Goal: Transaction & Acquisition: Purchase product/service

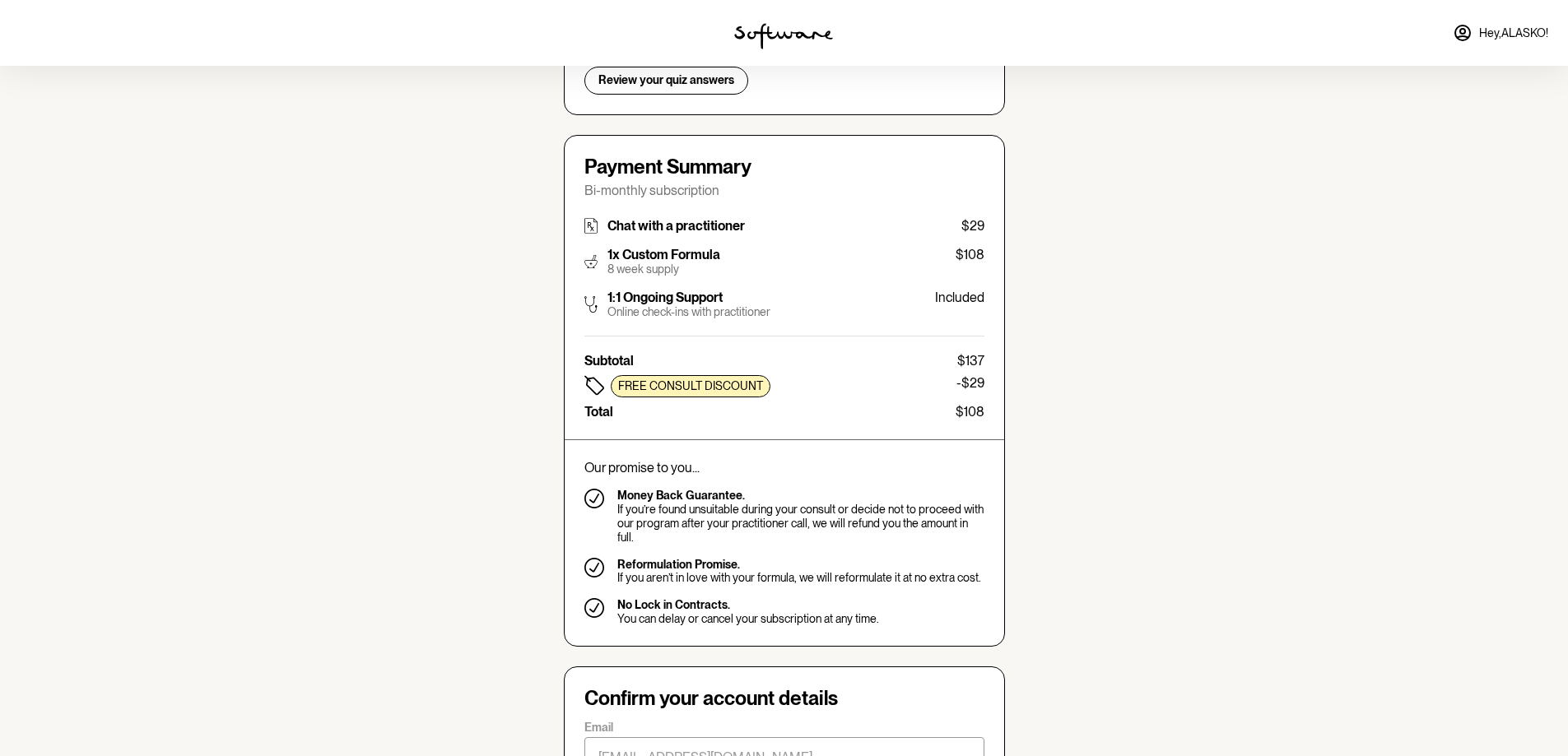
click at [593, 225] on img at bounding box center [591, 225] width 13 height 16
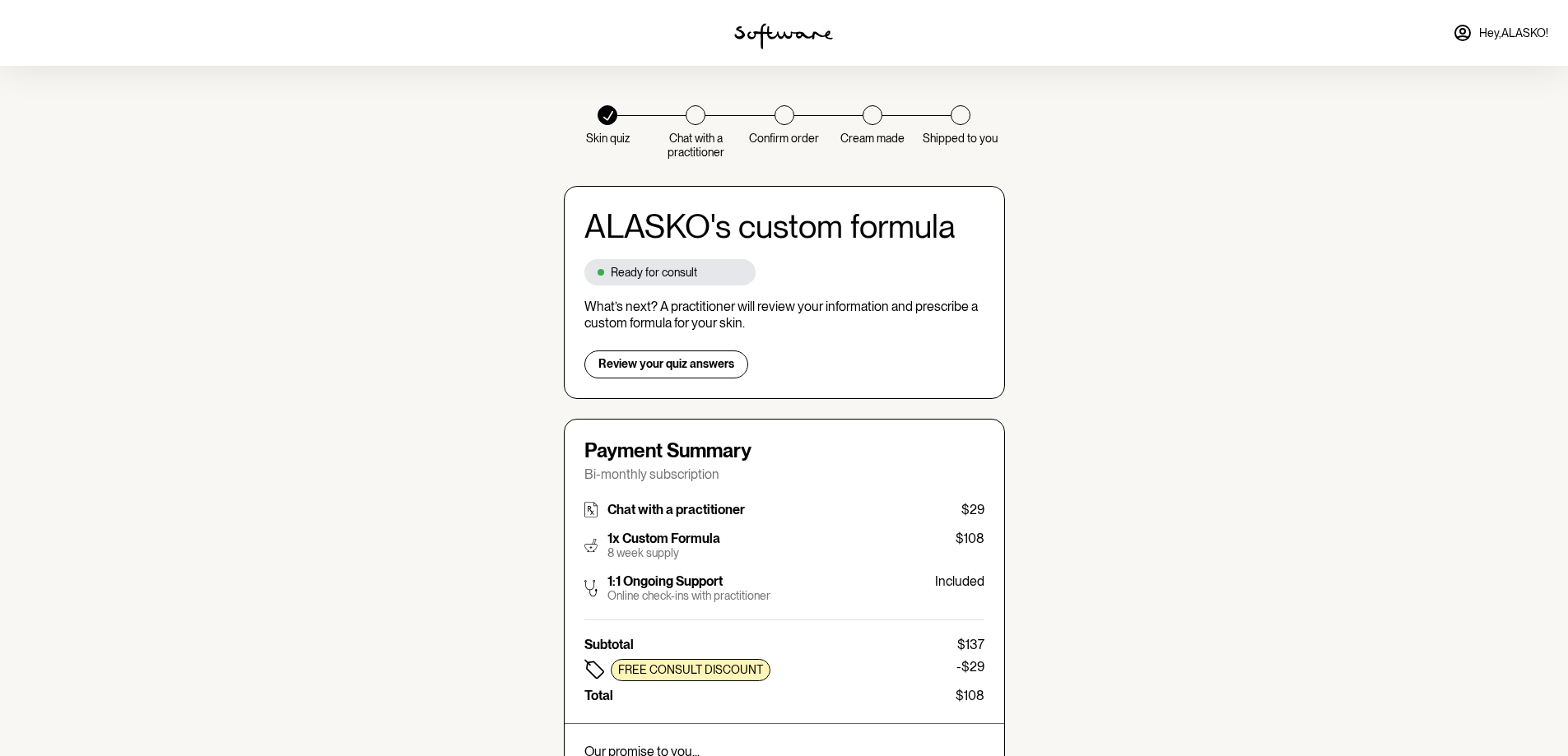
click at [611, 114] on icon at bounding box center [608, 115] width 10 height 10
click at [762, 40] on img at bounding box center [784, 36] width 99 height 27
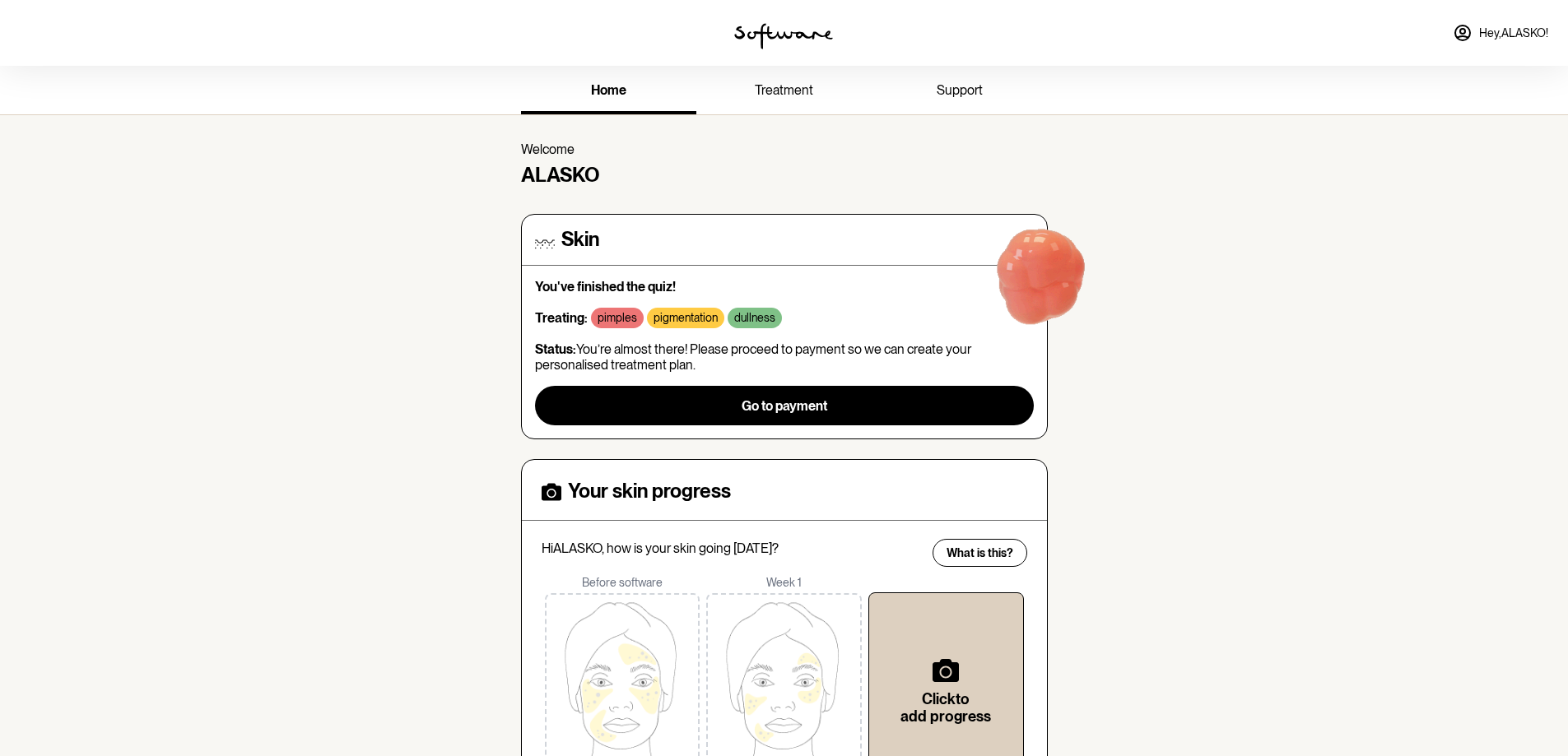
click at [788, 96] on span "treatment" at bounding box center [784, 90] width 59 height 16
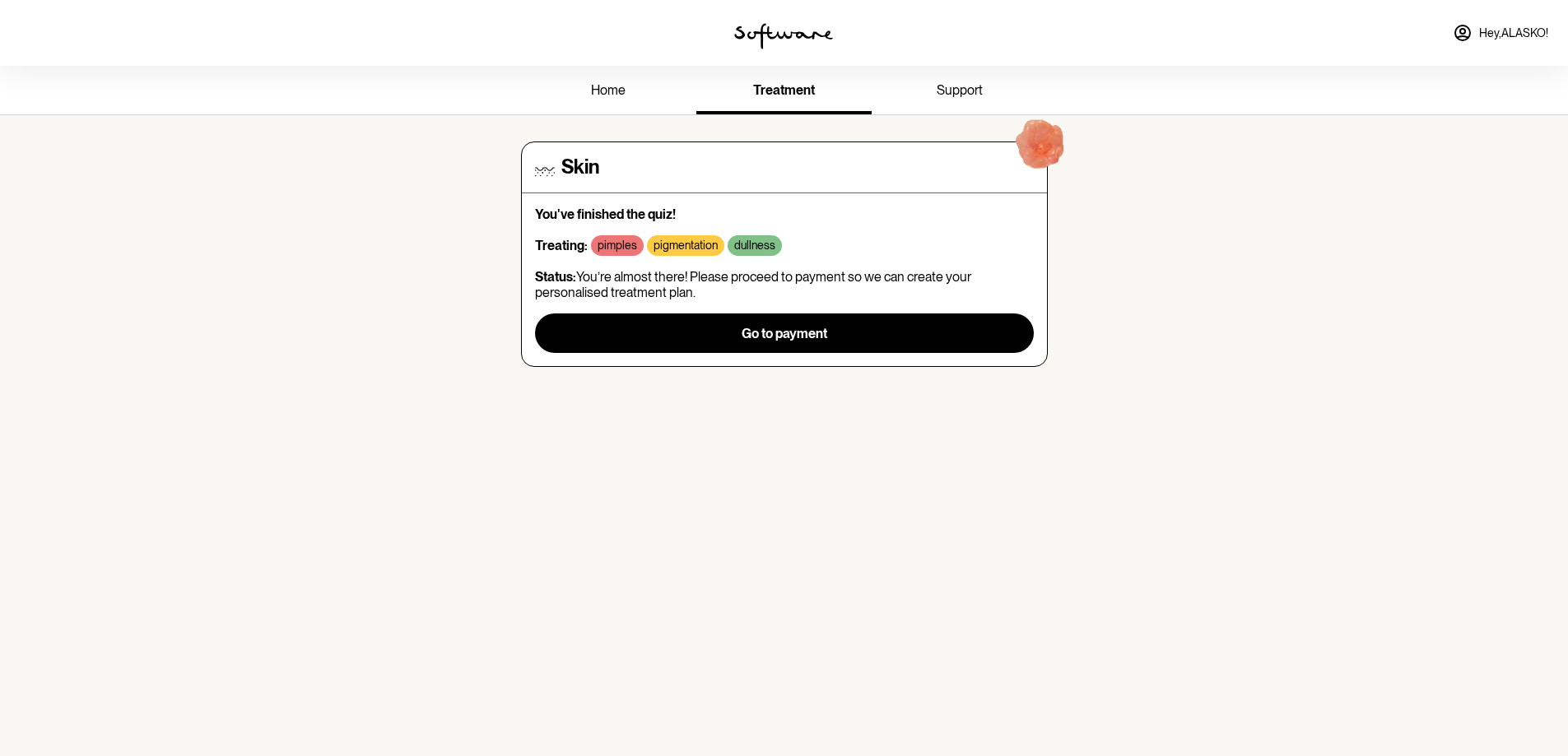
click at [955, 86] on span "support" at bounding box center [959, 90] width 46 height 16
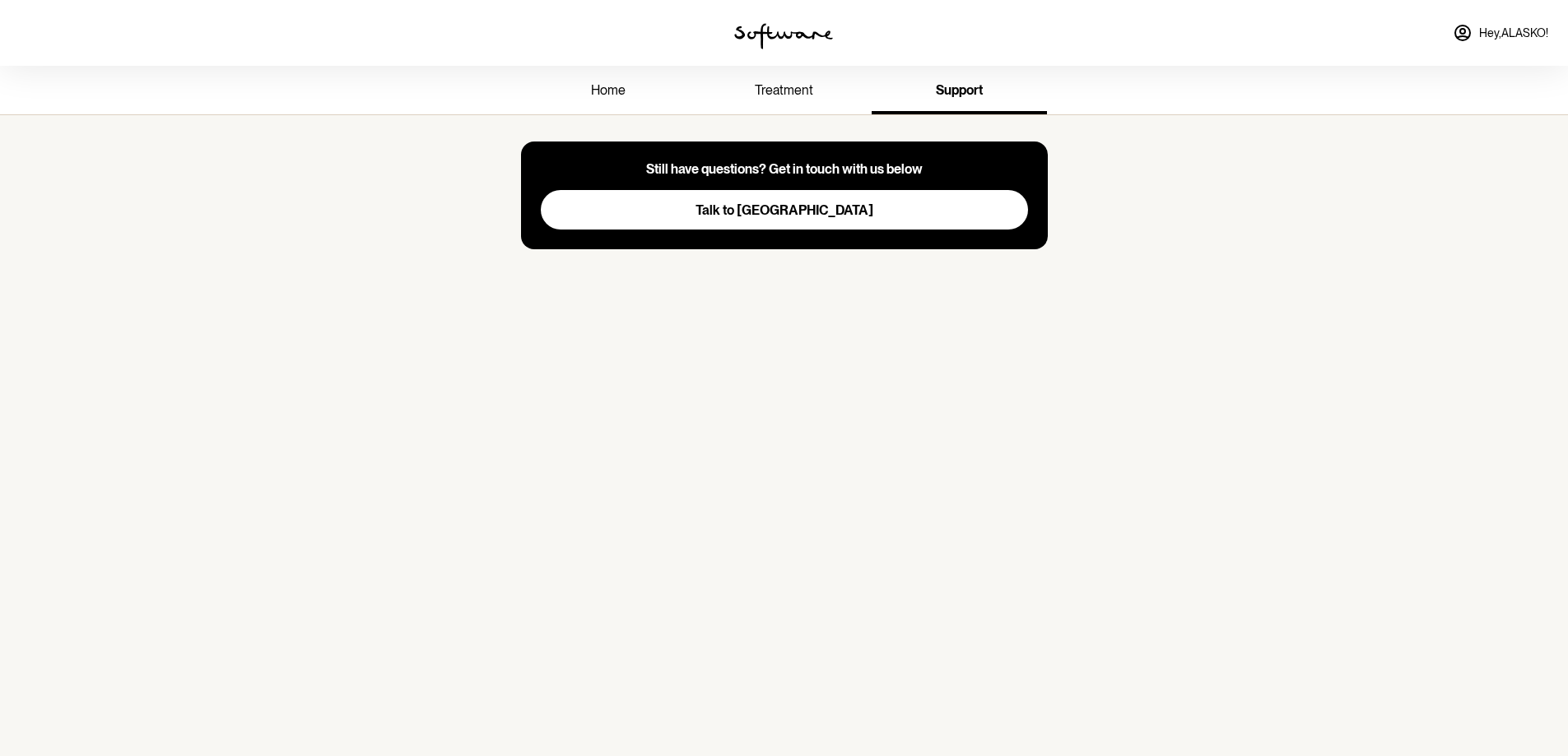
click at [796, 160] on div "Still have questions? Get in touch with us below Talk to us" at bounding box center [784, 196] width 527 height 108
click at [716, 205] on button "Talk to [GEOGRAPHIC_DATA]" at bounding box center [784, 210] width 487 height 39
click at [778, 25] on img at bounding box center [784, 36] width 99 height 27
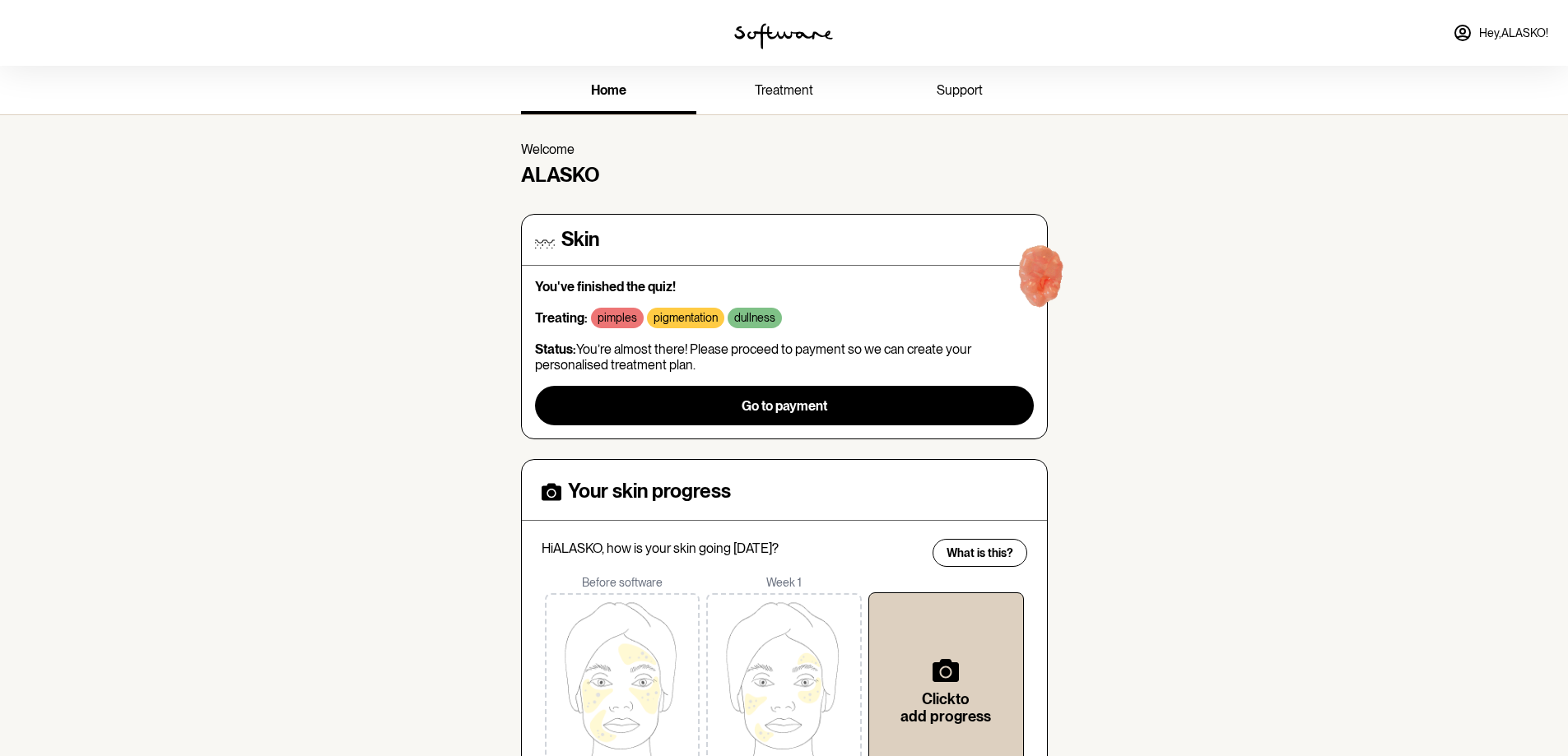
click at [783, 82] on span "treatment" at bounding box center [784, 90] width 59 height 16
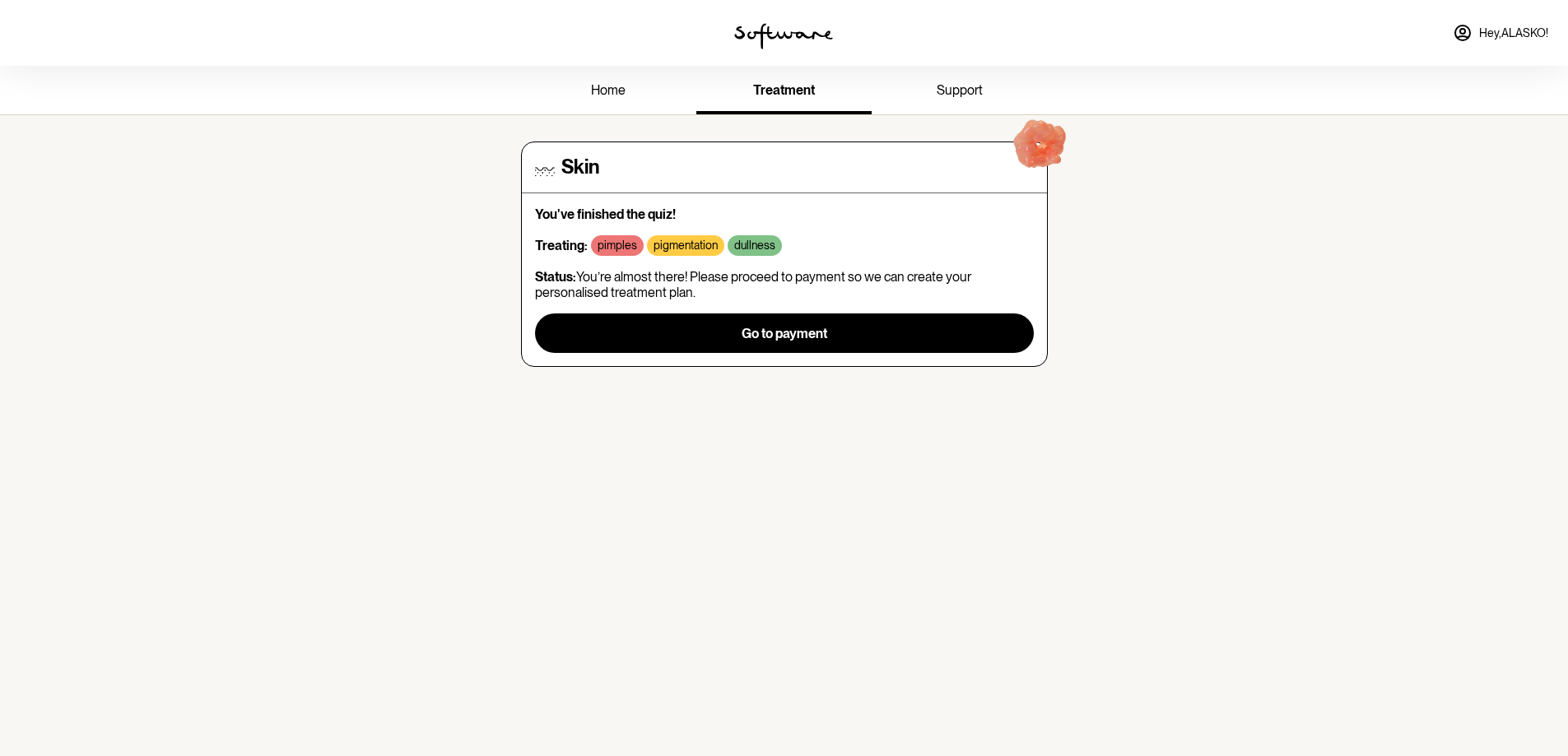
click at [947, 81] on link "support" at bounding box center [959, 92] width 176 height 45
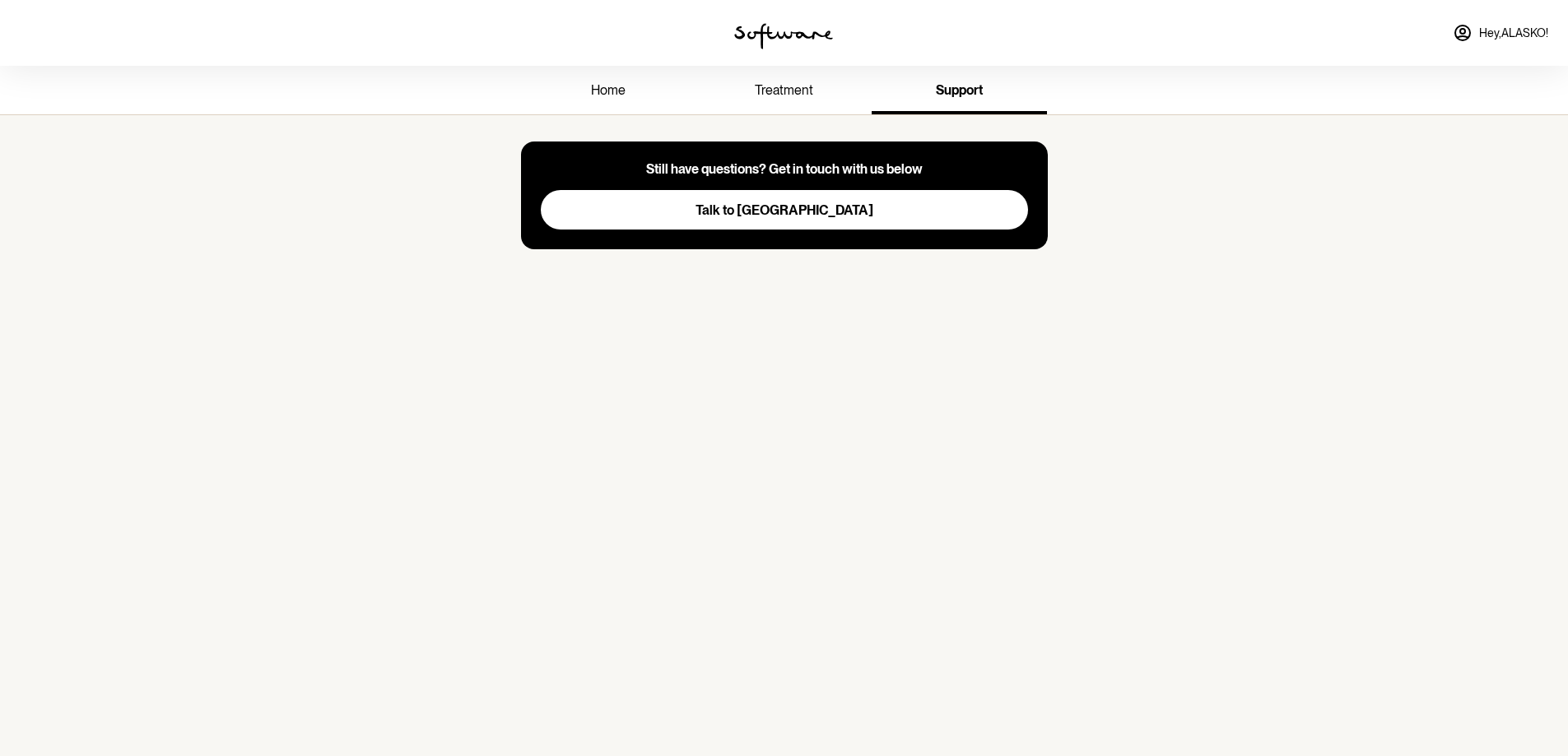
click at [571, 90] on link "home" at bounding box center [609, 92] width 176 height 45
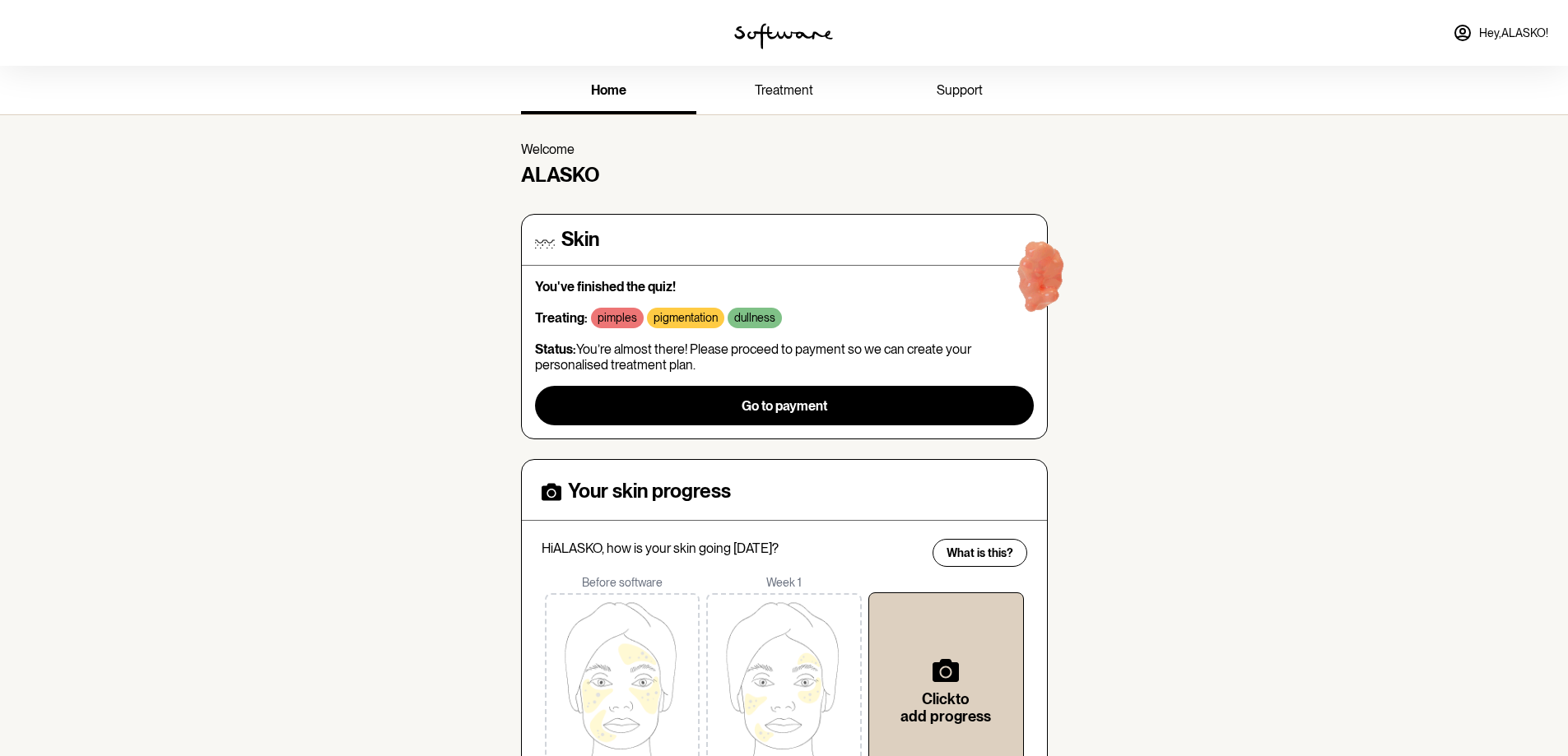
click at [806, 28] on img at bounding box center [784, 36] width 99 height 27
click at [758, 100] on link "treatment" at bounding box center [784, 92] width 176 height 45
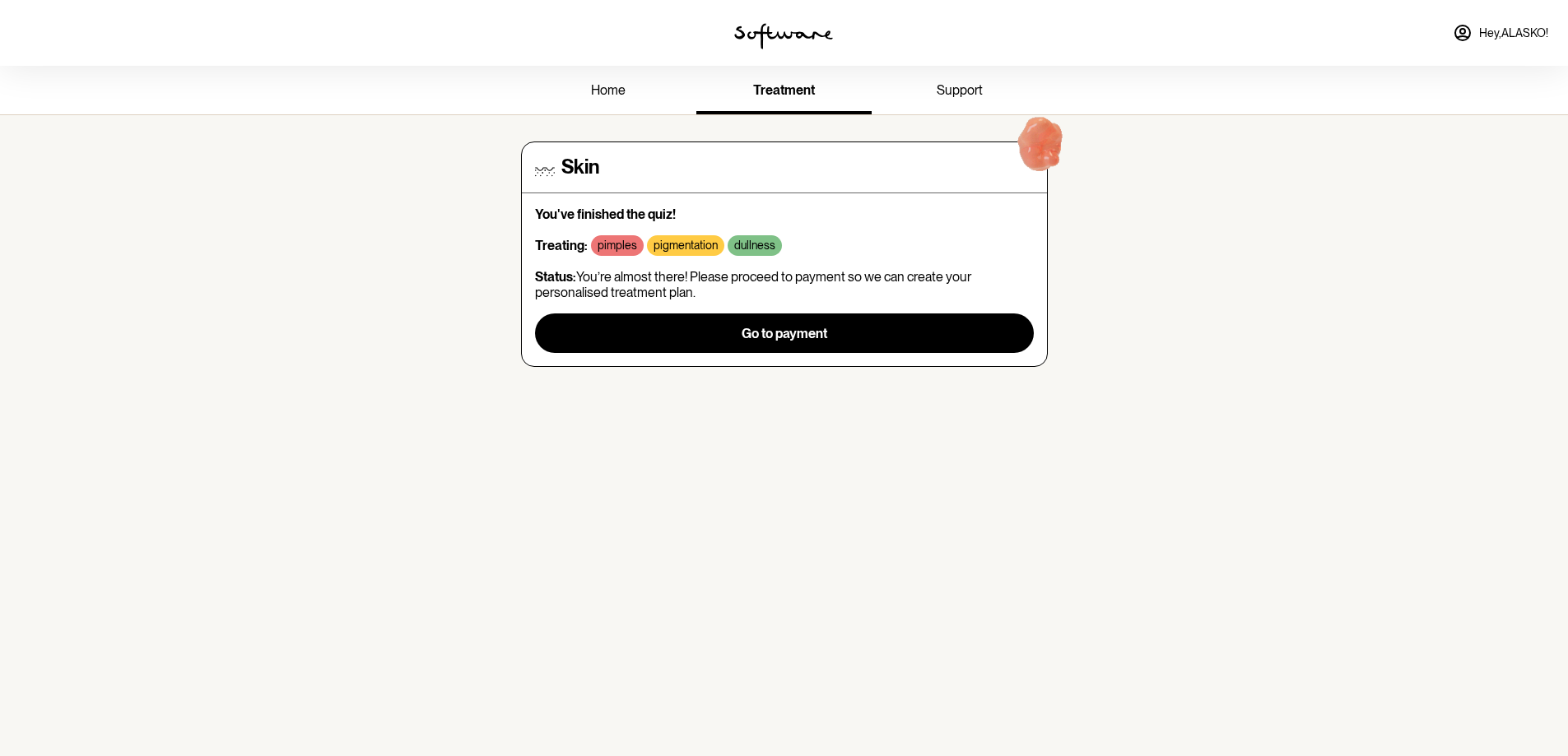
click at [927, 84] on link "support" at bounding box center [959, 92] width 176 height 45
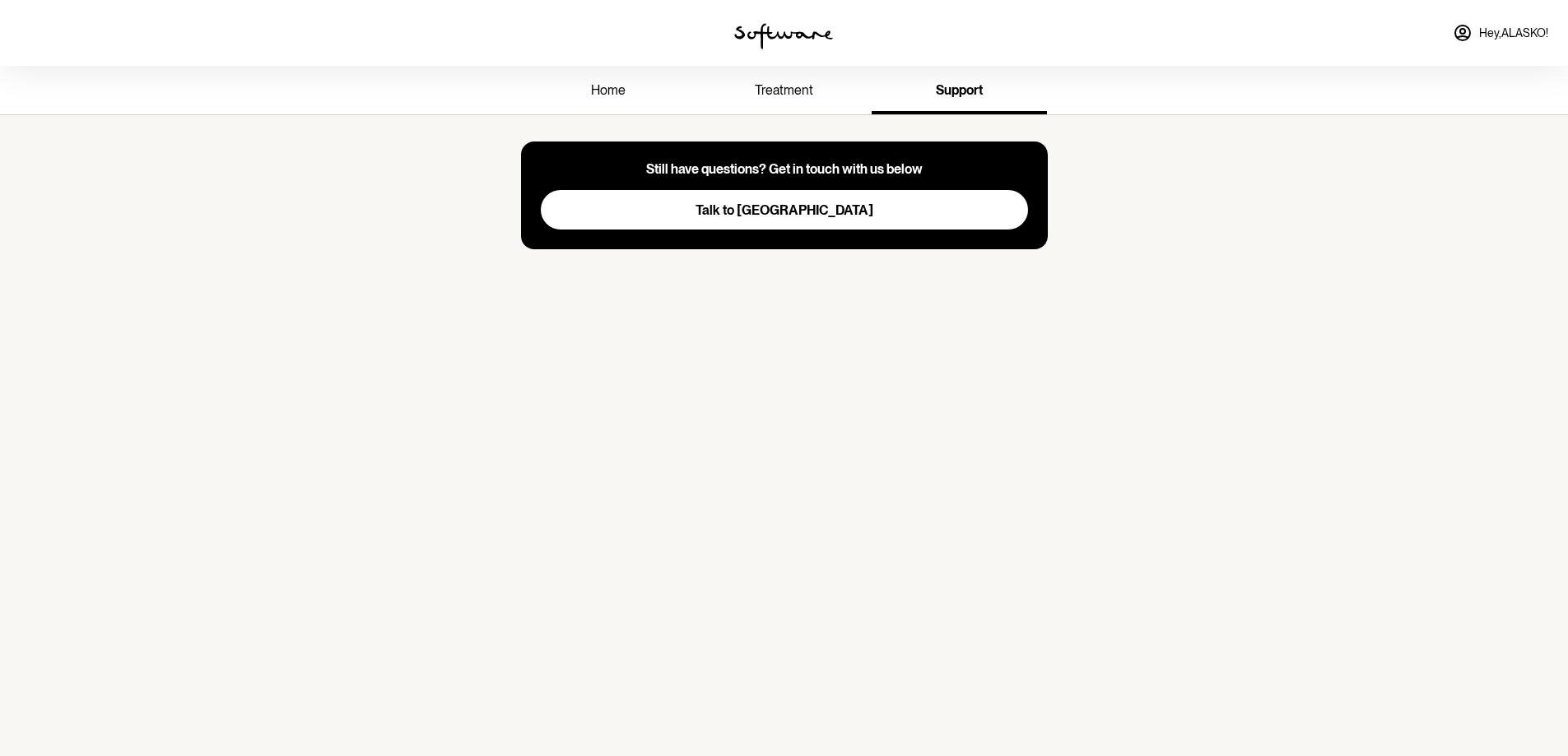
click at [802, 83] on span "treatment" at bounding box center [784, 90] width 59 height 16
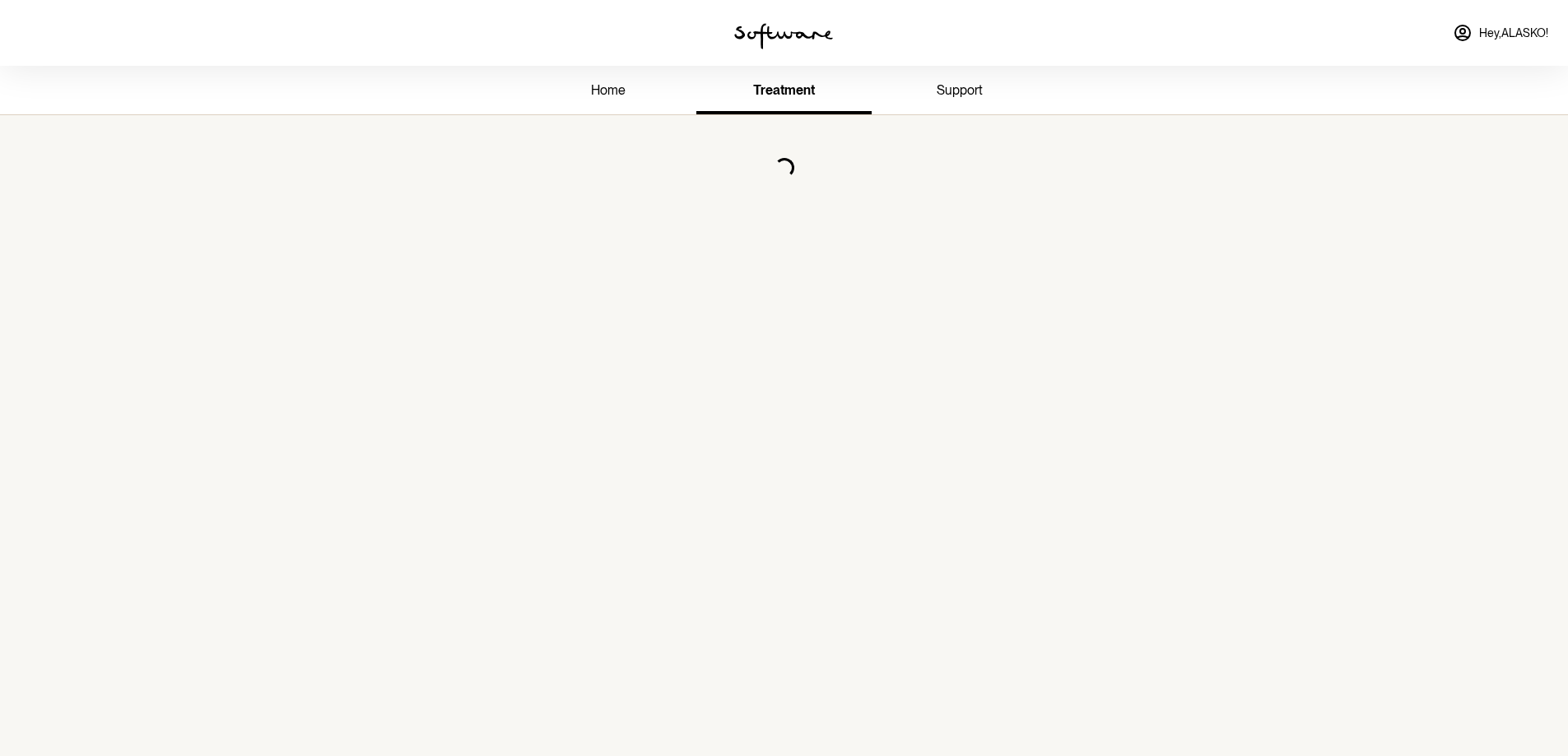
click at [650, 86] on link "home" at bounding box center [609, 92] width 176 height 45
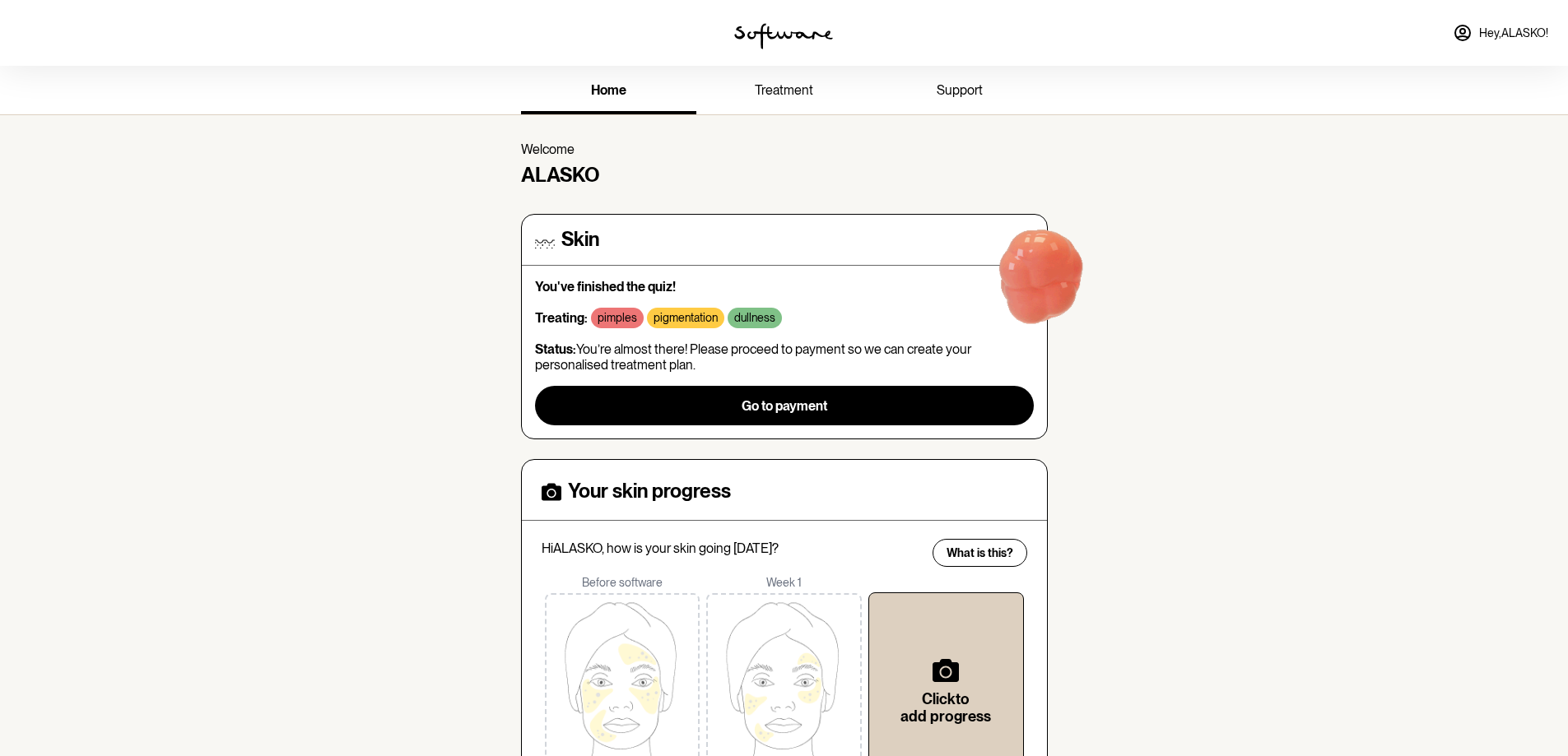
click at [776, 35] on img at bounding box center [784, 36] width 99 height 27
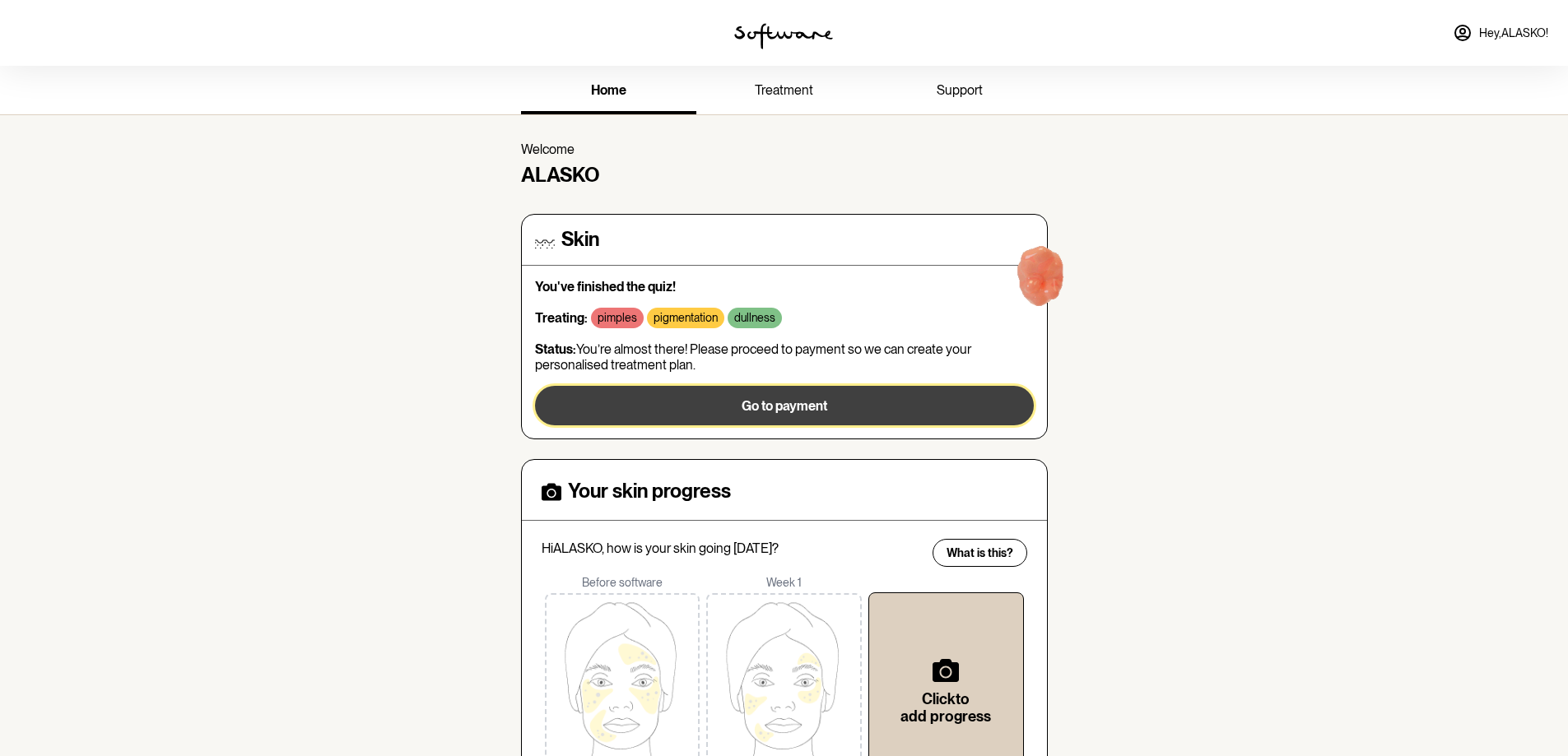
click at [687, 413] on button "Go to payment" at bounding box center [784, 405] width 499 height 39
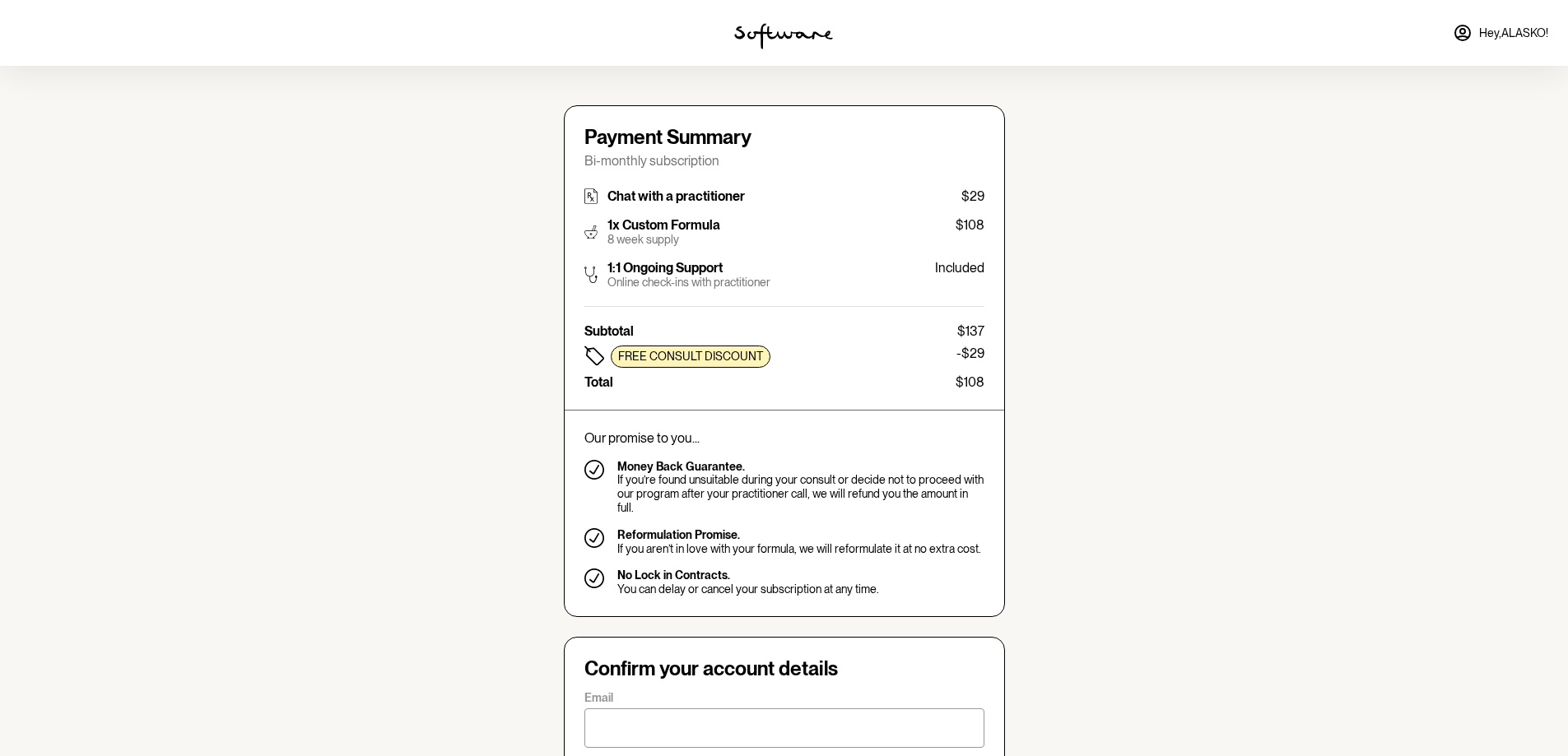
type input "[EMAIL_ADDRESS][DOMAIN_NAME]"
type input "[PHONE_NUMBER]"
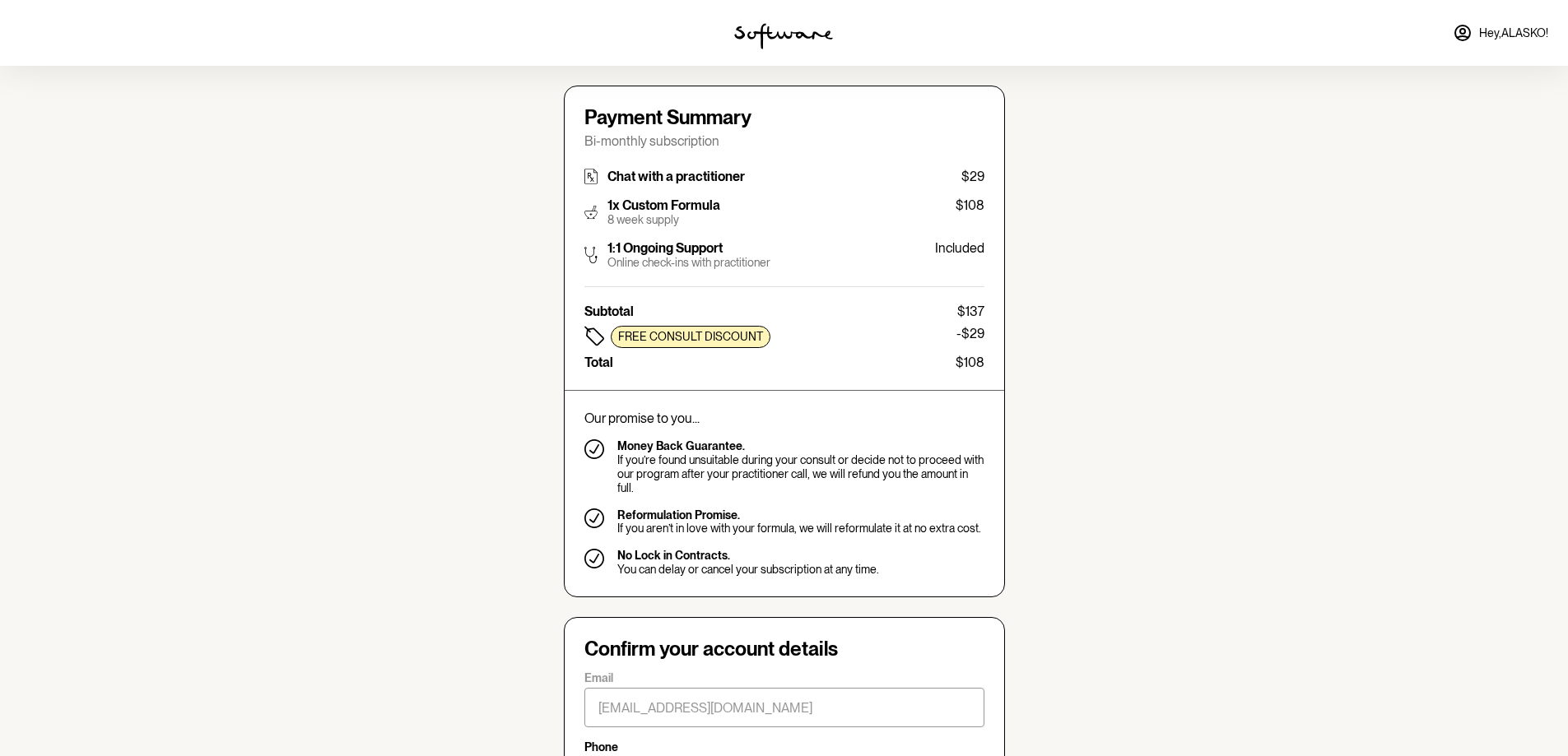
scroll to position [329, 0]
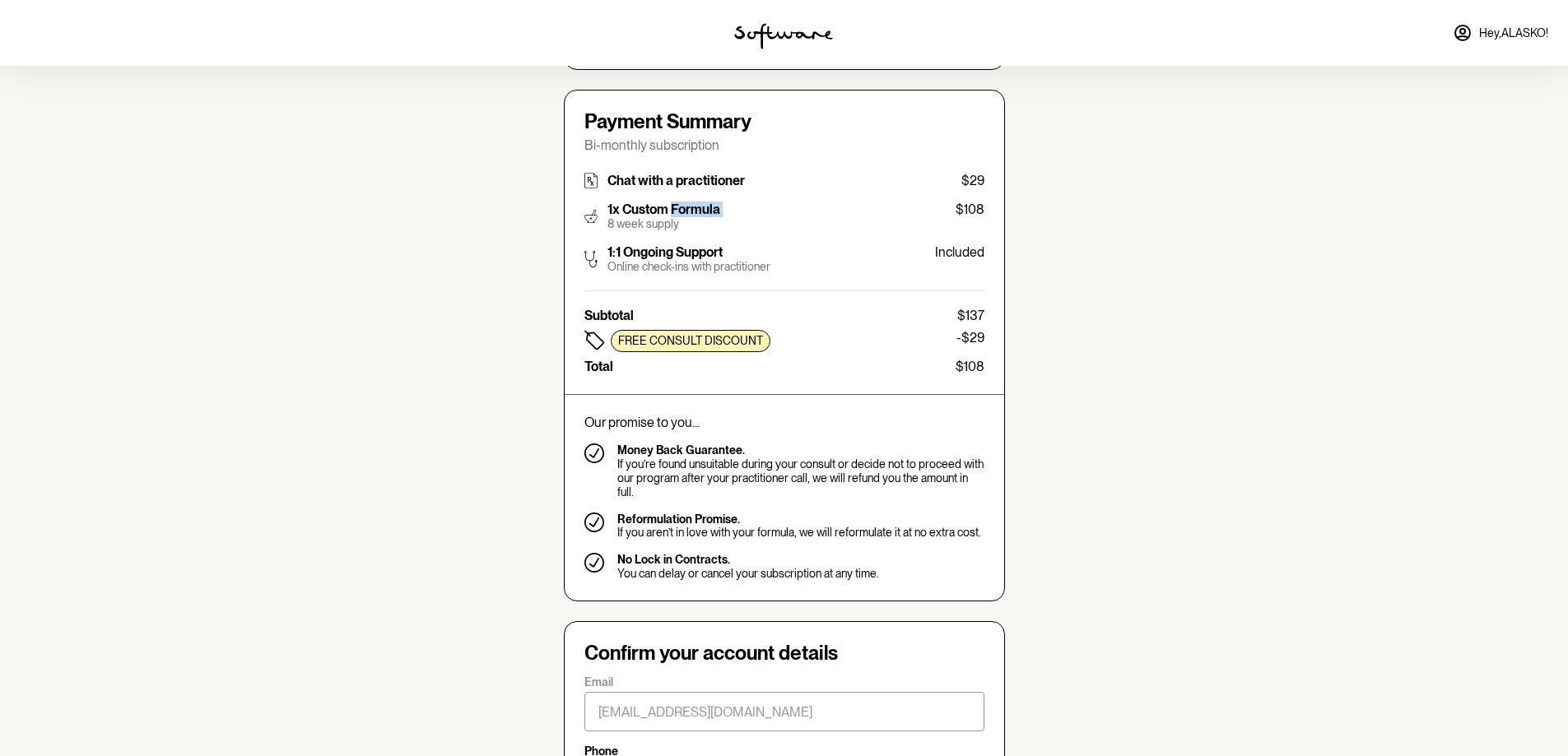
drag, startPoint x: 609, startPoint y: 221, endPoint x: 670, endPoint y: 214, distance: 61.4
click at [670, 214] on div "1x Custom Formula 8 week supply" at bounding box center [664, 216] width 113 height 29
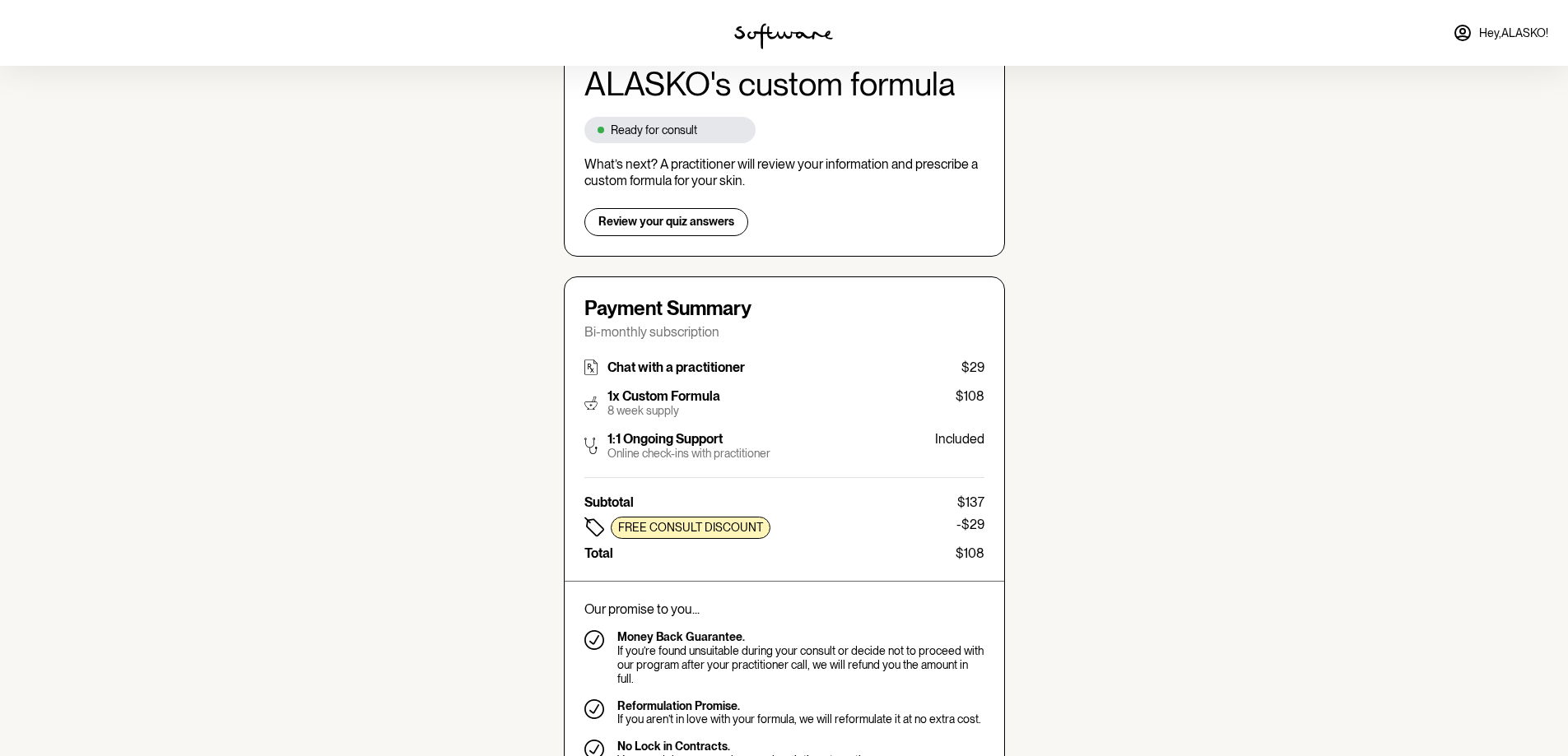
scroll to position [0, 0]
